Goal: Entertainment & Leisure: Consume media (video, audio)

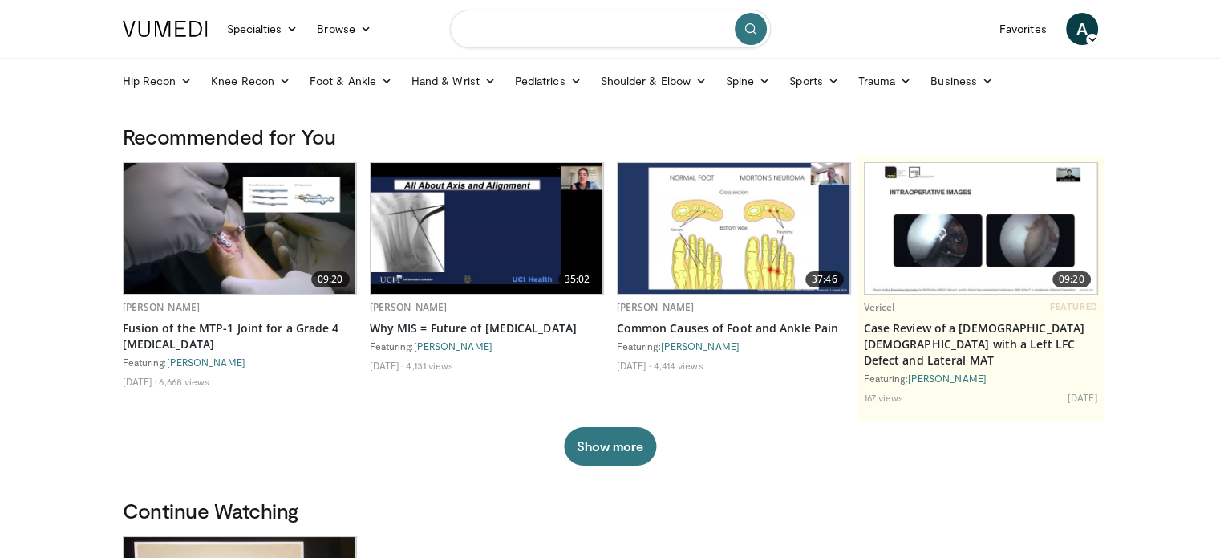
click at [559, 28] on input "Search topics, interventions" at bounding box center [610, 29] width 321 height 39
type input "**********"
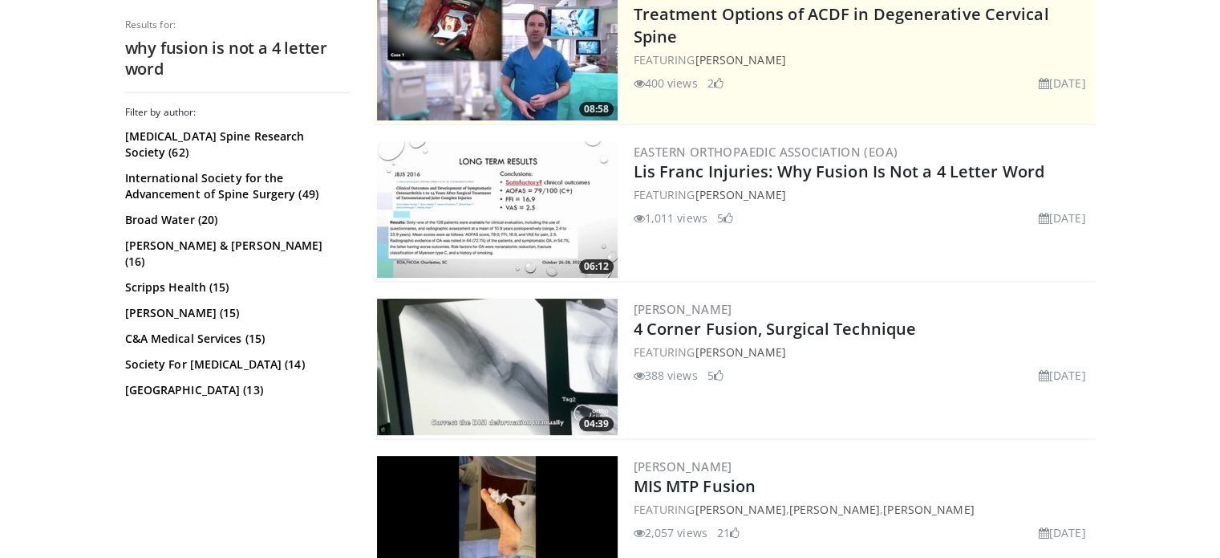
scroll to position [374, 0]
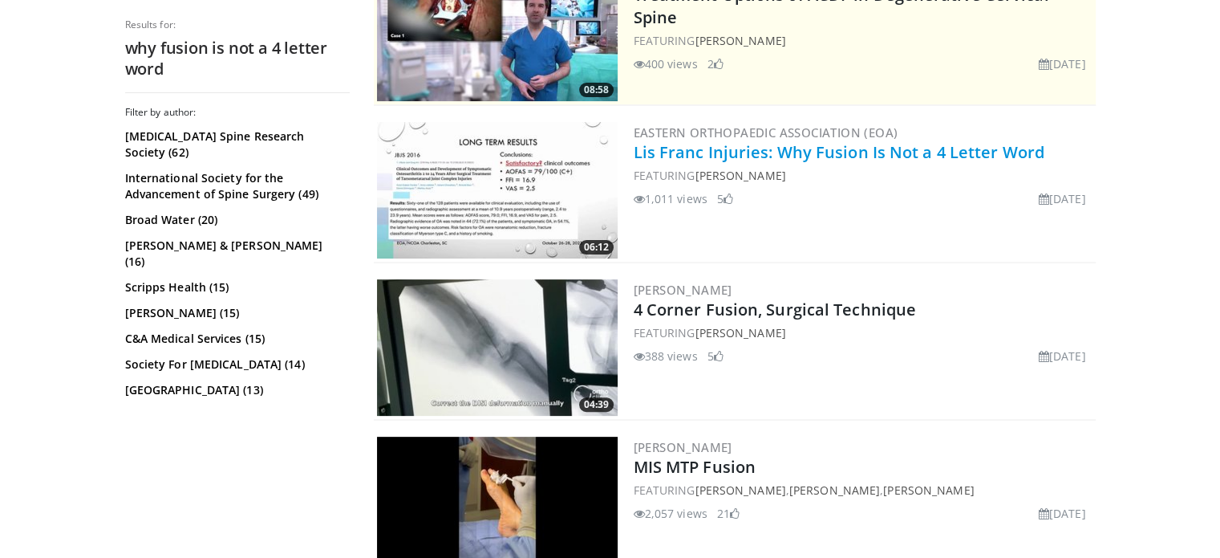
click at [753, 154] on link "Lis Franc Injuries: Why Fusion Is Not a 4 Letter Word" at bounding box center [839, 152] width 411 height 22
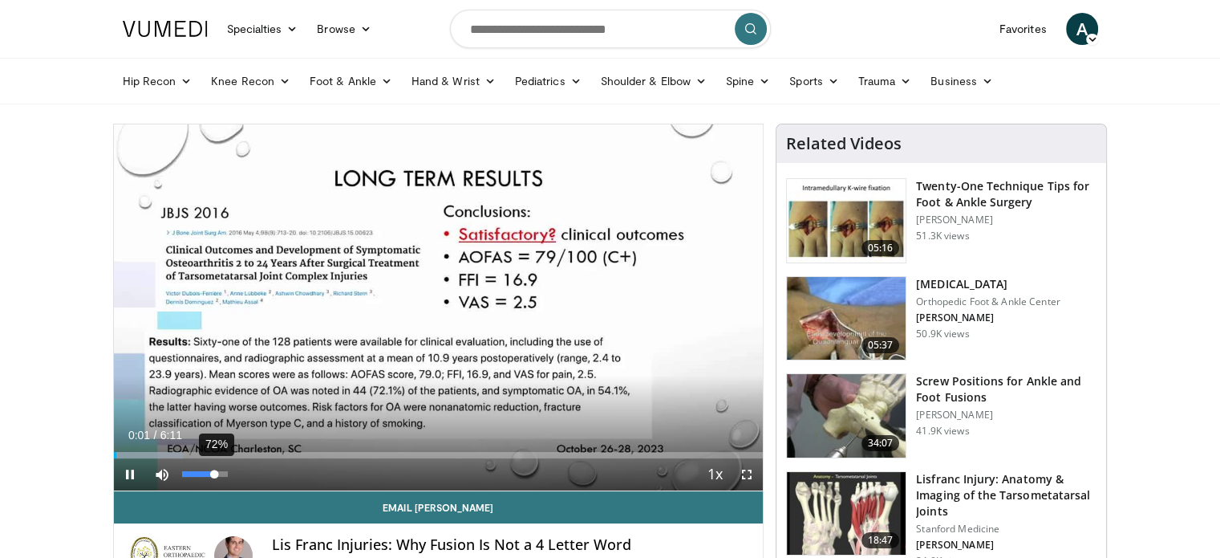
click at [215, 474] on div "72%" at bounding box center [205, 474] width 46 height 6
click at [205, 474] on div "53%" at bounding box center [205, 474] width 46 height 6
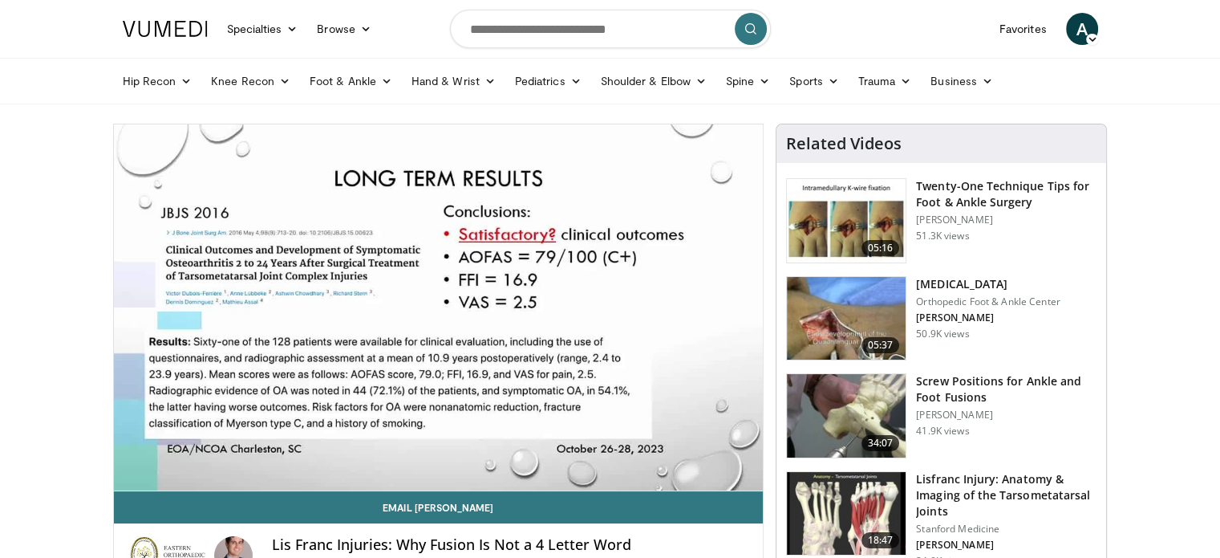
click at [747, 474] on div "10 seconds Tap to unmute" at bounding box center [439, 307] width 650 height 366
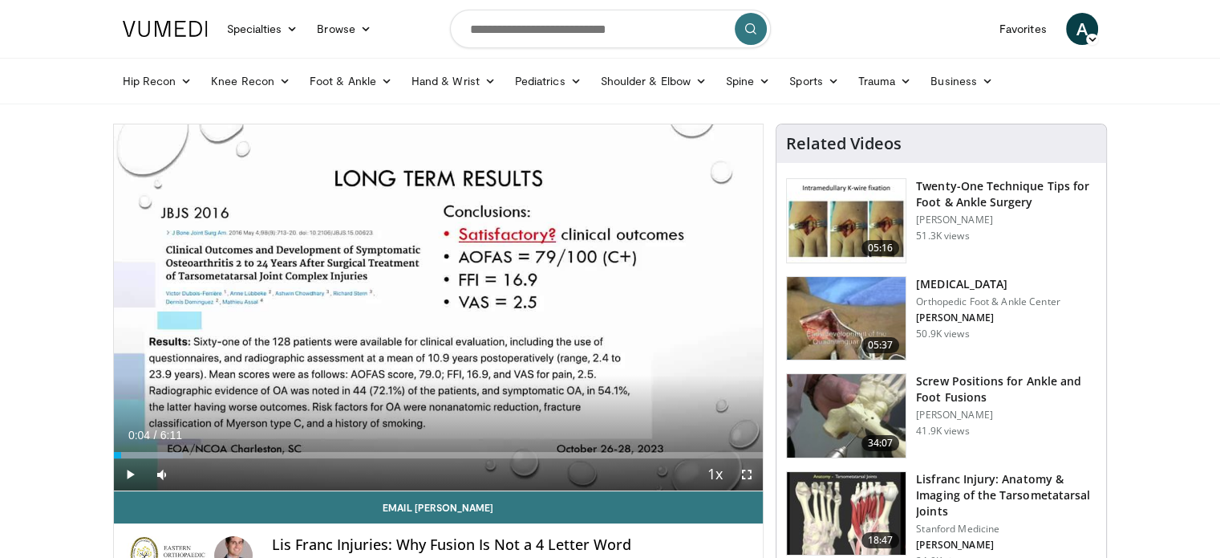
click at [747, 477] on span "Video Player" at bounding box center [747, 474] width 32 height 32
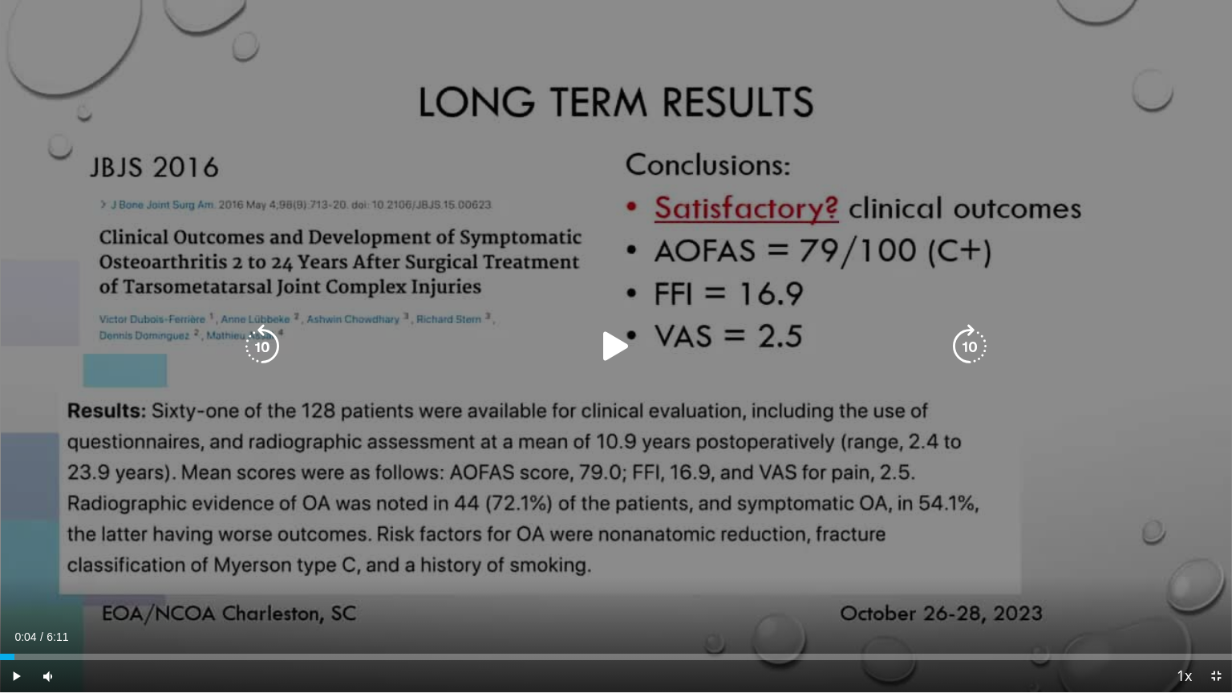
click at [542, 448] on div "10 seconds Tap to unmute" at bounding box center [616, 346] width 1232 height 692
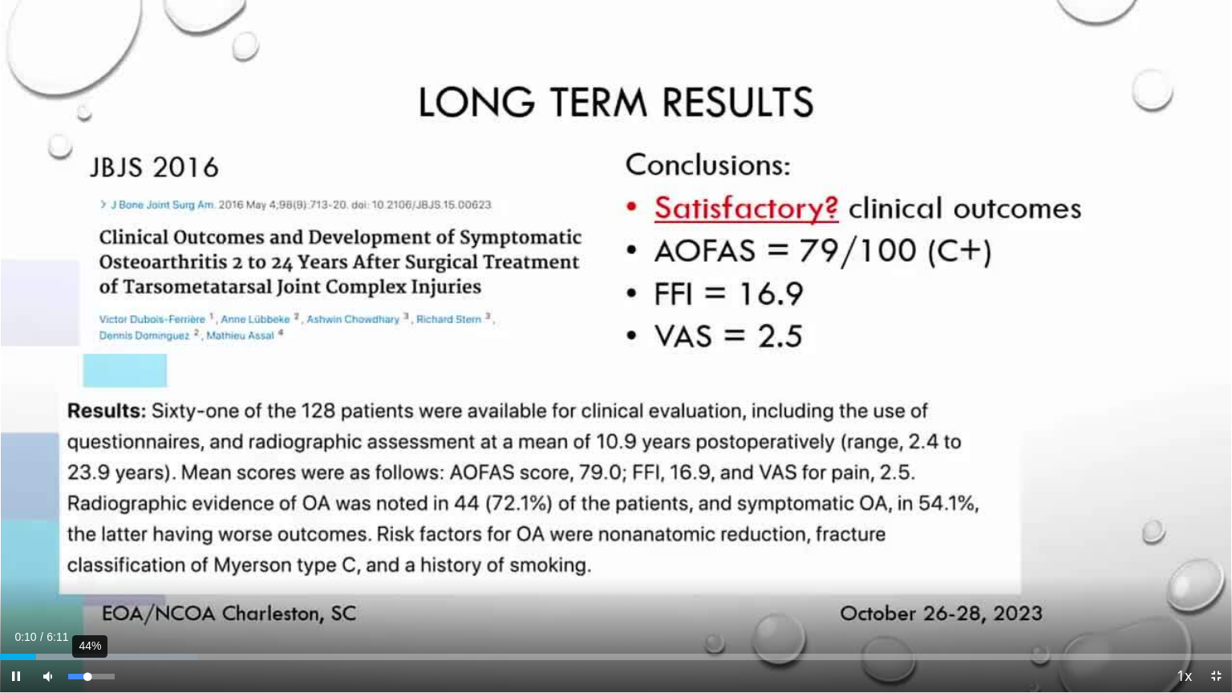
click at [87, 557] on div "Volume Level" at bounding box center [77, 677] width 19 height 6
click at [83, 557] on div "Volume Level" at bounding box center [75, 677] width 15 height 6
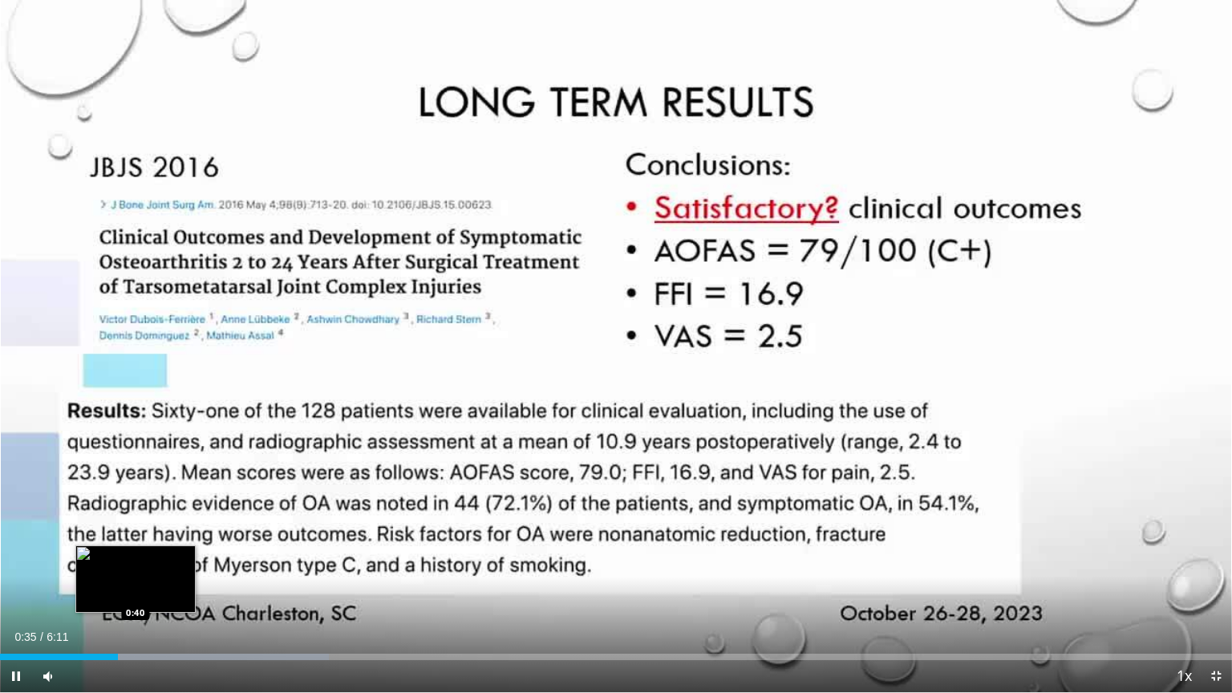
click at [135, 557] on div "Loaded : 26.72% 0:35 0:40" at bounding box center [616, 657] width 1232 height 6
click at [168, 557] on div "Loaded : 29.39% 0:41 0:50" at bounding box center [616, 657] width 1232 height 6
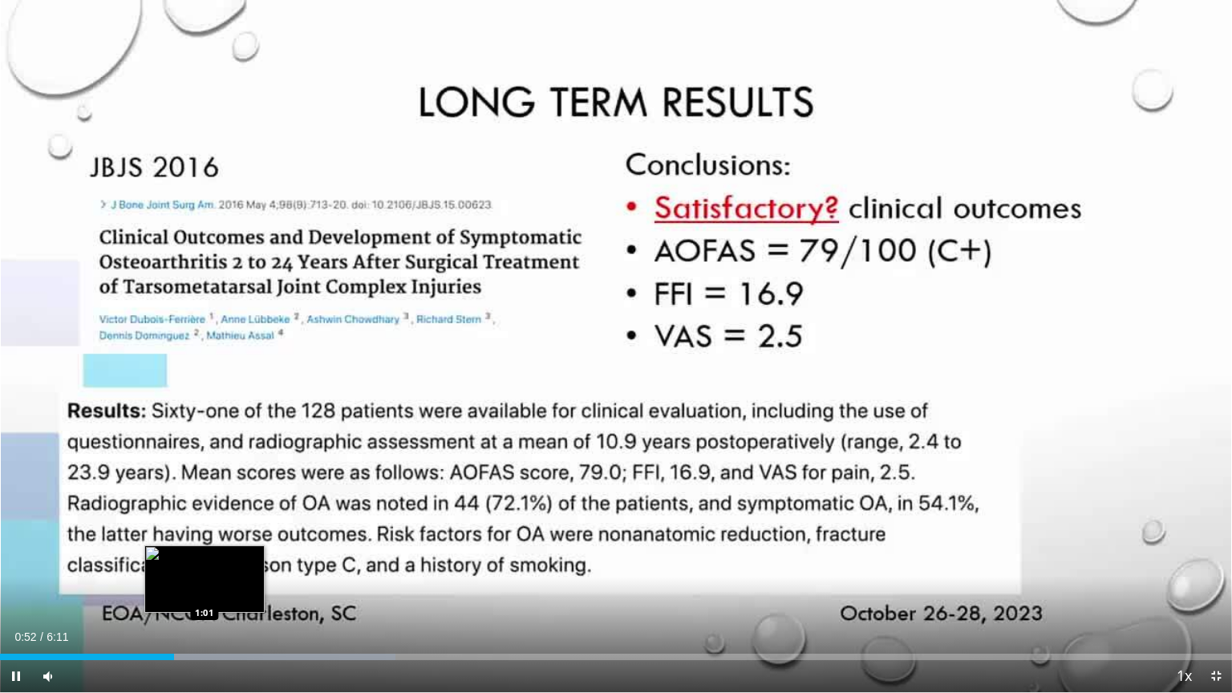
click at [204, 557] on div "Progress Bar" at bounding box center [234, 657] width 323 height 6
click at [236, 557] on div "Loaded : 32.07% 1:01 1:11" at bounding box center [616, 657] width 1232 height 6
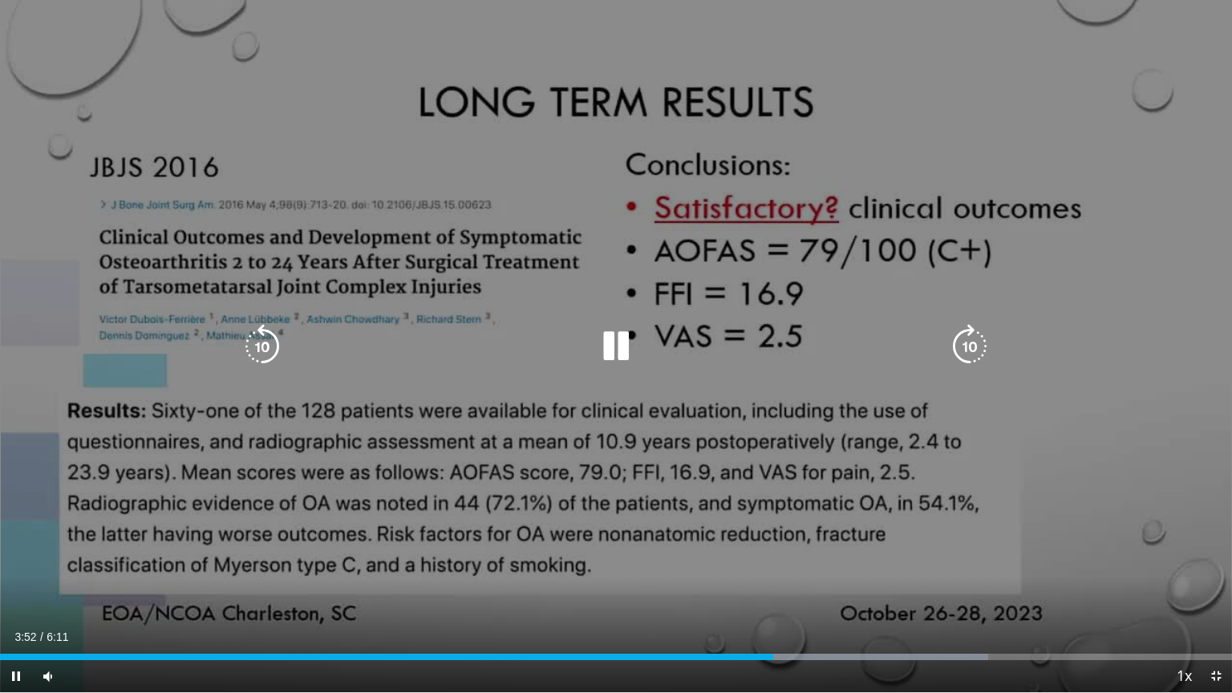
click at [1110, 199] on div "10 seconds Tap to unmute" at bounding box center [616, 346] width 1232 height 692
click at [616, 340] on icon "Video Player" at bounding box center [616, 346] width 45 height 45
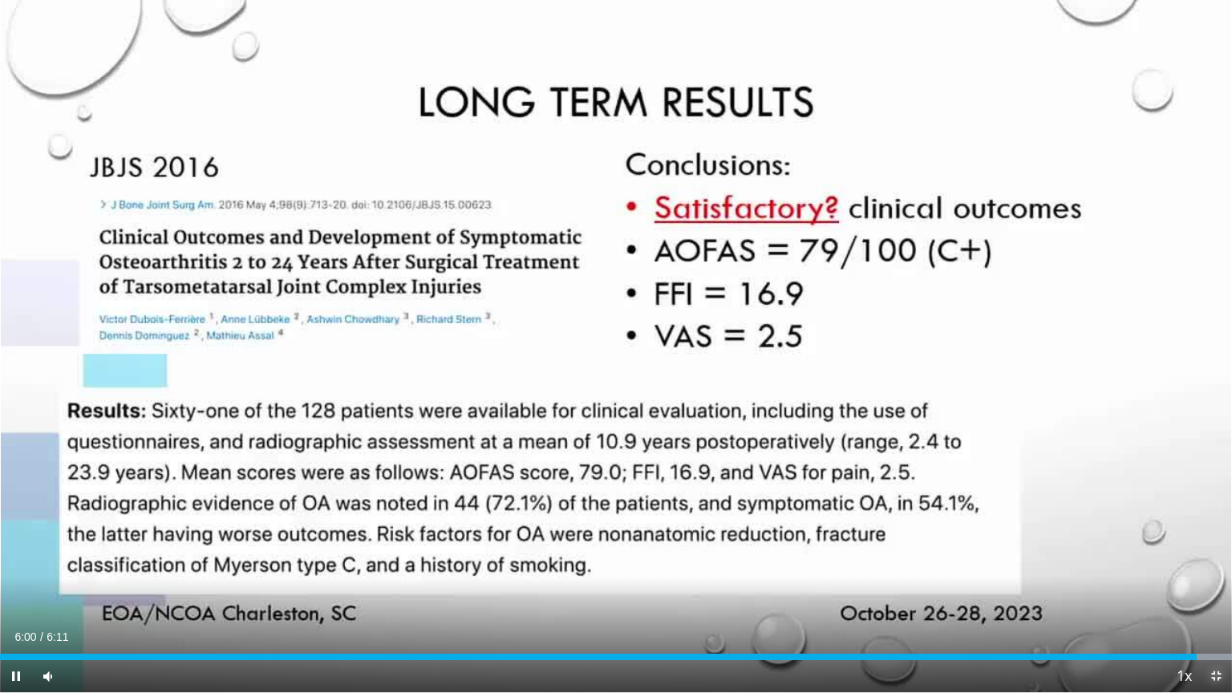
click at [1212, 557] on span "Video Player" at bounding box center [1216, 676] width 32 height 32
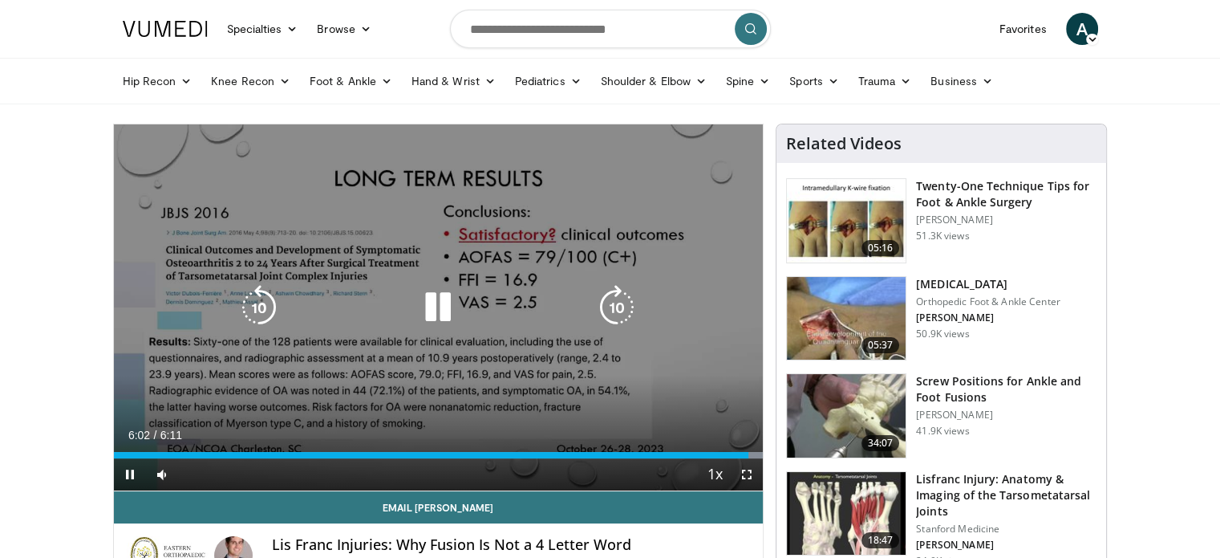
click at [439, 314] on icon "Video Player" at bounding box center [438, 307] width 45 height 45
